Goal: Check status: Check status

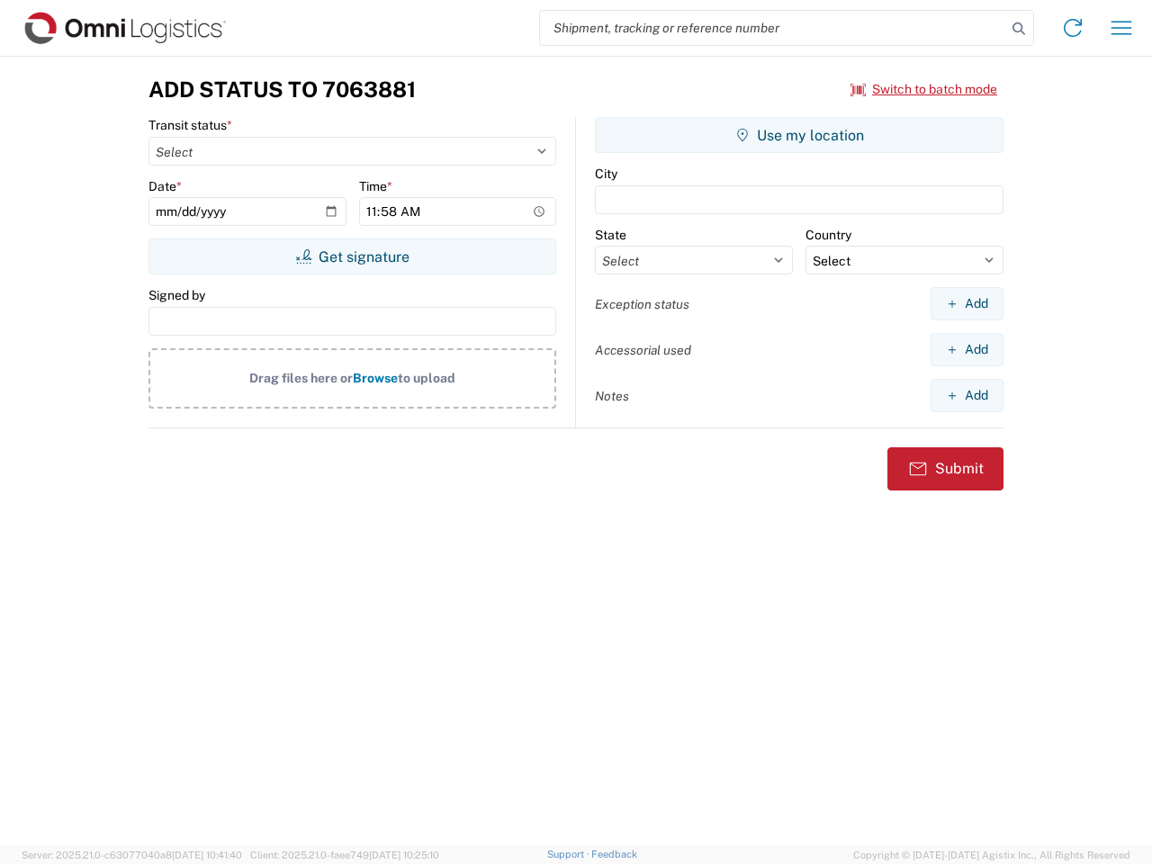
click at [773, 28] on input "search" at bounding box center [773, 28] width 466 height 34
click at [1019, 29] on icon at bounding box center [1018, 28] width 25 height 25
click at [1073, 28] on icon at bounding box center [1072, 27] width 29 height 29
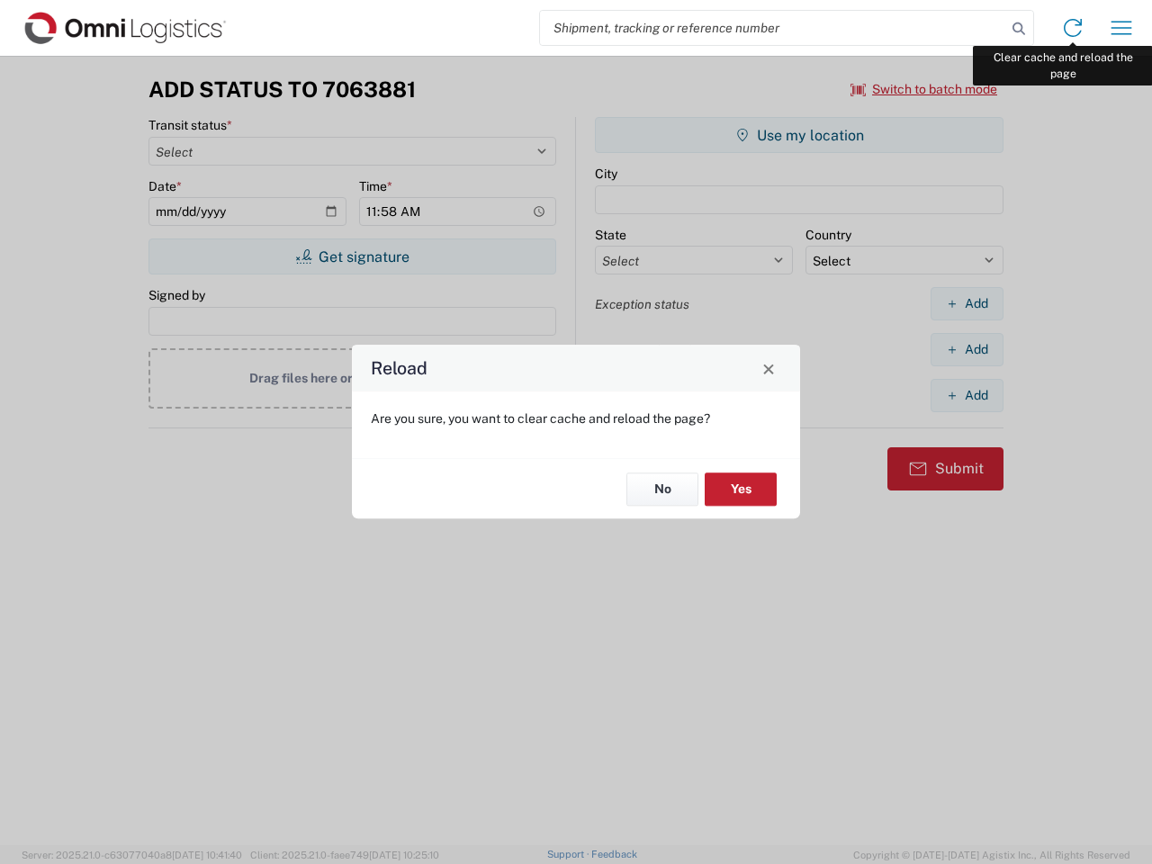
click at [1121, 28] on div "Reload Are you sure, you want to clear cache and reload the page? No Yes" at bounding box center [576, 432] width 1152 height 864
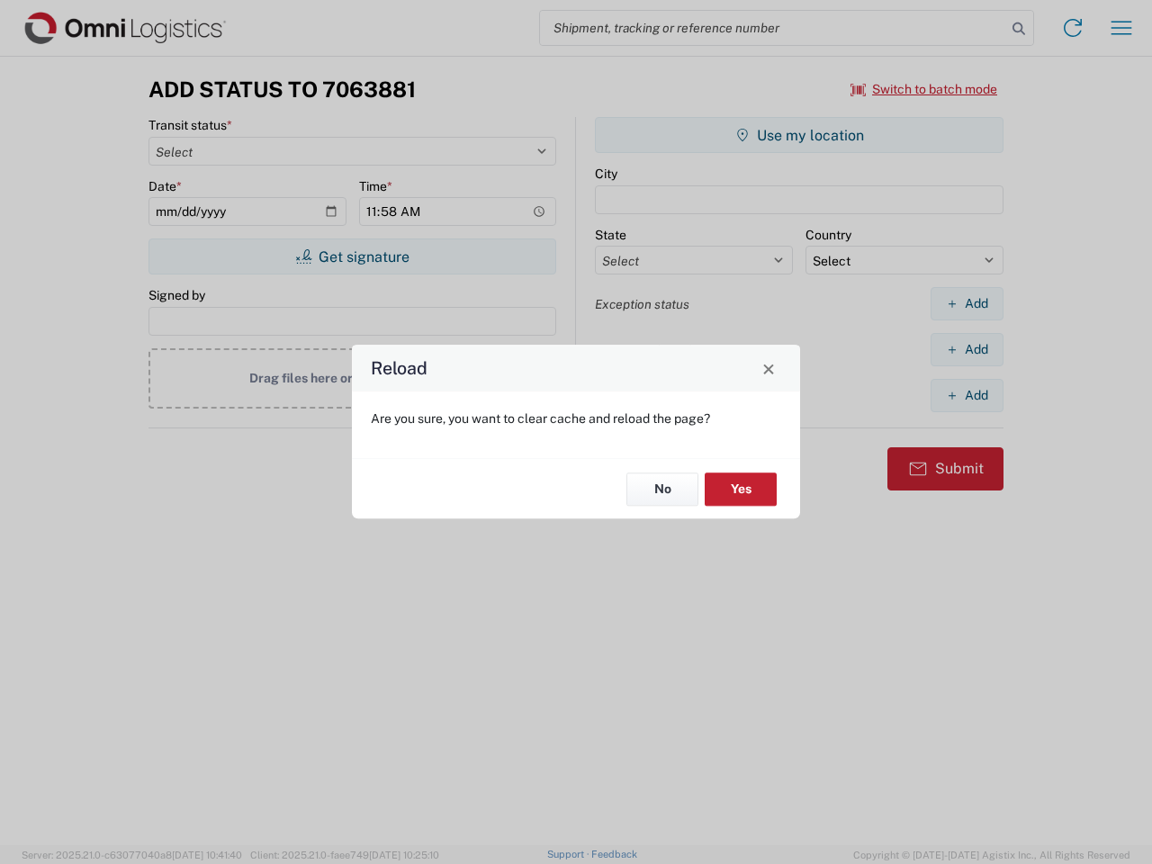
click at [924, 89] on div "Reload Are you sure, you want to clear cache and reload the page? No Yes" at bounding box center [576, 432] width 1152 height 864
click at [352, 256] on div "Reload Are you sure, you want to clear cache and reload the page? No Yes" at bounding box center [576, 432] width 1152 height 864
click at [799, 135] on div "Reload Are you sure, you want to clear cache and reload the page? No Yes" at bounding box center [576, 432] width 1152 height 864
click at [967, 303] on div "Reload Are you sure, you want to clear cache and reload the page? No Yes" at bounding box center [576, 432] width 1152 height 864
click at [967, 349] on div "Reload Are you sure, you want to clear cache and reload the page? No Yes" at bounding box center [576, 432] width 1152 height 864
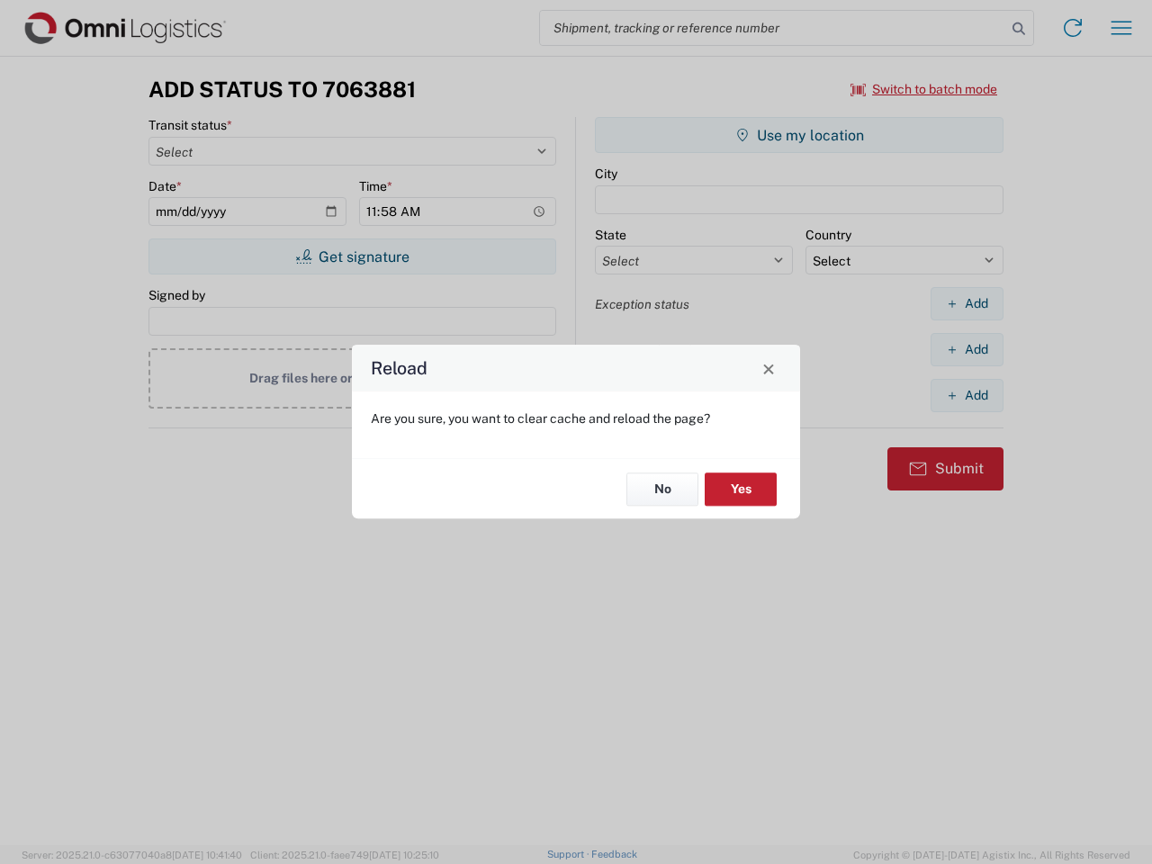
click at [967, 395] on div "Reload Are you sure, you want to clear cache and reload the page? No Yes" at bounding box center [576, 432] width 1152 height 864
